Goal: Task Accomplishment & Management: Use online tool/utility

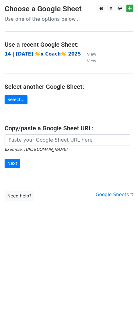
click at [31, 51] on strong "14 | [DATE] ☀️x Coach☀️ 2025" at bounding box center [43, 53] width 76 height 5
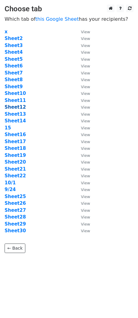
click at [14, 109] on strong "Sheet12" at bounding box center [15, 106] width 21 height 5
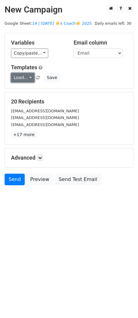
click at [20, 74] on link "Load..." at bounding box center [23, 77] width 24 height 9
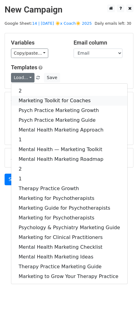
click at [43, 96] on link "Marketing Toolkit for Coaches" at bounding box center [69, 101] width 116 height 10
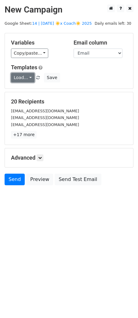
click at [25, 79] on link "Load..." at bounding box center [23, 77] width 24 height 9
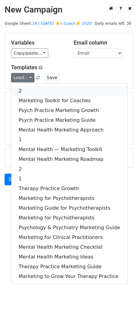
click at [30, 92] on link "2" at bounding box center [69, 91] width 116 height 10
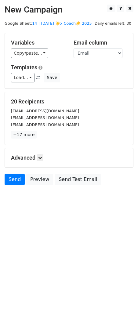
click at [42, 153] on div "Advanced Tracking Track Opens UTM Codes Track Clicks Filters Only include sprea…" at bounding box center [69, 157] width 128 height 19
click at [42, 158] on icon at bounding box center [40, 158] width 4 height 4
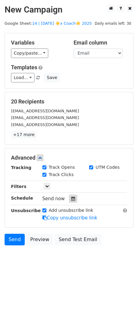
click at [71, 200] on icon at bounding box center [73, 199] width 4 height 4
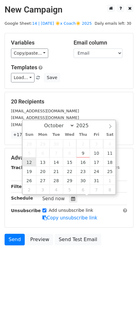
type input "2025-10-12 12:00"
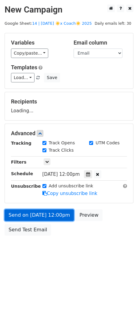
click at [39, 211] on link "Send on Oct 12 at 12:00pm" at bounding box center [39, 215] width 69 height 12
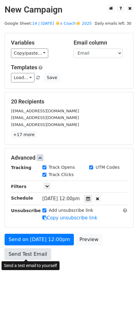
click at [36, 256] on link "Send Test Email" at bounding box center [28, 255] width 46 height 12
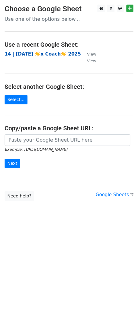
click at [33, 51] on td "14 | [DATE] ☀️x Coach☀️ 2025" at bounding box center [43, 54] width 76 height 7
click at [38, 55] on strong "14 | [DATE] ☀️x Coach☀️ 2025" at bounding box center [43, 53] width 76 height 5
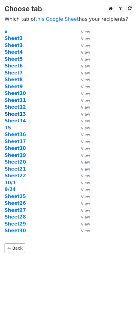
click at [15, 113] on strong "Sheet13" at bounding box center [15, 113] width 21 height 5
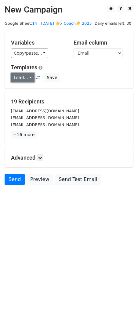
click at [23, 80] on link "Load..." at bounding box center [23, 77] width 24 height 9
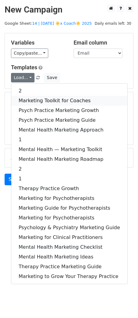
click at [28, 100] on link "Marketing Toolkit for Coaches" at bounding box center [69, 101] width 116 height 10
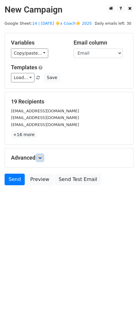
click at [40, 158] on icon at bounding box center [40, 158] width 4 height 4
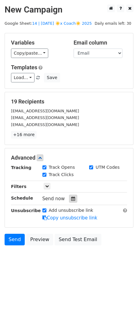
click at [72, 199] on icon at bounding box center [73, 199] width 4 height 4
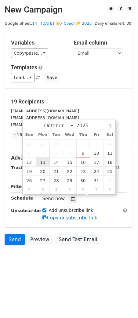
type input "2025-10-13 12:00"
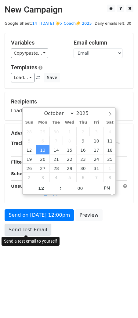
click at [30, 229] on link "Send Test Email" at bounding box center [28, 230] width 46 height 12
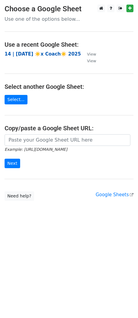
click at [60, 55] on strong "14 | SEP 24 ☀️x Coach☀️ 2025" at bounding box center [43, 53] width 76 height 5
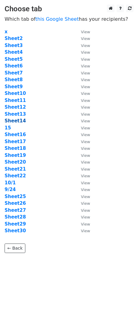
click at [12, 120] on strong "Sheet14" at bounding box center [15, 120] width 21 height 5
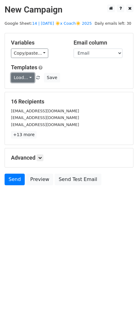
click at [27, 79] on link "Load..." at bounding box center [23, 77] width 24 height 9
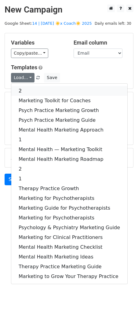
click at [35, 90] on link "2" at bounding box center [69, 91] width 116 height 10
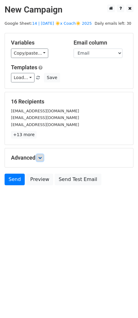
click at [40, 157] on icon at bounding box center [40, 158] width 4 height 4
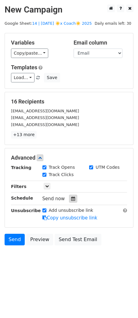
click at [73, 199] on div at bounding box center [73, 199] width 8 height 8
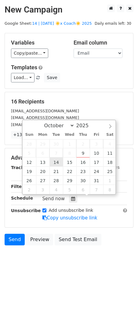
type input "2025-10-14 12:00"
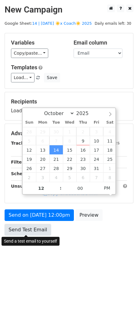
click at [31, 231] on link "Send Test Email" at bounding box center [28, 230] width 46 height 12
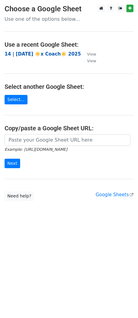
click at [39, 54] on strong "14 | [DATE] ☀️x Coach☀️ 2025" at bounding box center [43, 53] width 76 height 5
